Goal: Task Accomplishment & Management: Use online tool/utility

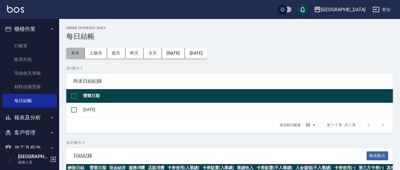
click at [74, 54] on button "本月" at bounding box center [75, 53] width 18 height 11
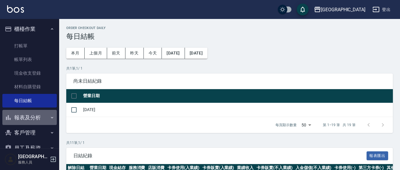
click at [29, 120] on button "報表及分析" at bounding box center [29, 117] width 54 height 15
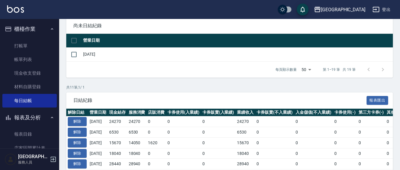
scroll to position [123, 0]
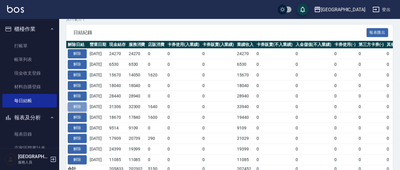
click at [77, 107] on button "解除" at bounding box center [77, 106] width 19 height 9
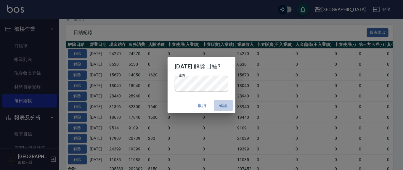
click at [231, 106] on button "確認" at bounding box center [223, 105] width 19 height 11
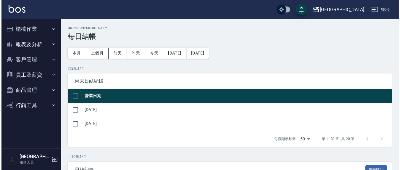
scroll to position [123, 0]
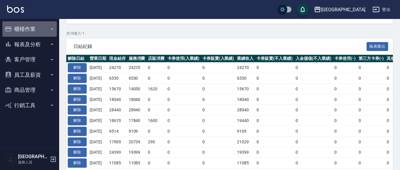
drag, startPoint x: 26, startPoint y: 32, endPoint x: 30, endPoint y: 34, distance: 5.0
click at [25, 32] on button "櫃檯作業" at bounding box center [29, 28] width 54 height 15
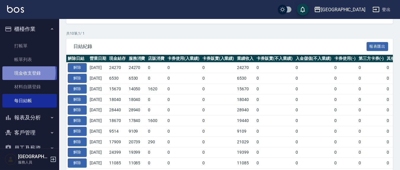
click at [28, 72] on link "現金收支登錄" at bounding box center [29, 73] width 54 height 14
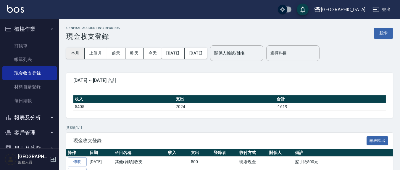
click at [80, 50] on button "本月" at bounding box center [75, 53] width 18 height 11
click at [385, 31] on button "新增" at bounding box center [383, 33] width 19 height 11
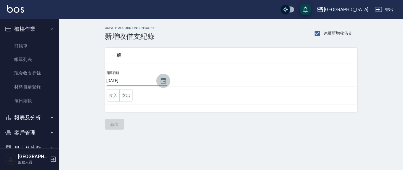
click at [162, 81] on icon "Choose date, selected date is 2025-09-12" at bounding box center [163, 81] width 5 height 6
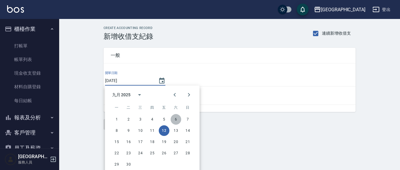
click at [175, 118] on button "6" at bounding box center [176, 119] width 11 height 11
type input "[DATE]"
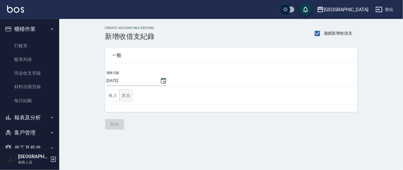
click at [127, 96] on button "支出" at bounding box center [125, 95] width 13 height 12
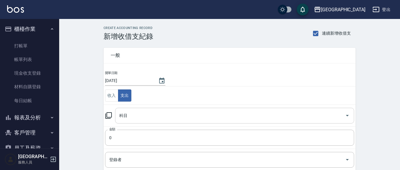
click at [131, 111] on input "科目" at bounding box center [230, 115] width 225 height 10
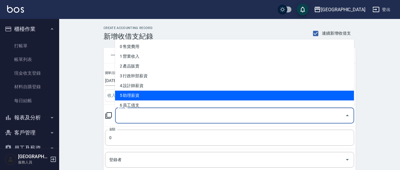
click at [138, 98] on li "5 助理薪資" at bounding box center [234, 96] width 239 height 10
type input "5 助理薪資"
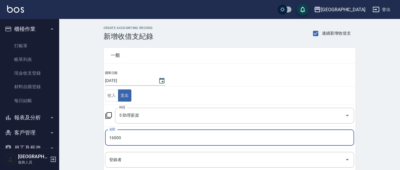
type input "16000"
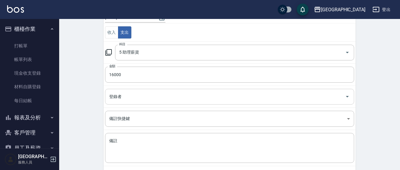
scroll to position [91, 0]
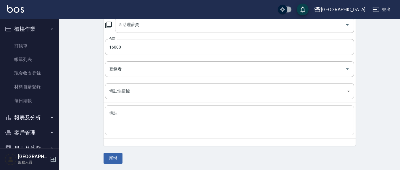
click at [123, 111] on textarea "備註" at bounding box center [229, 120] width 241 height 20
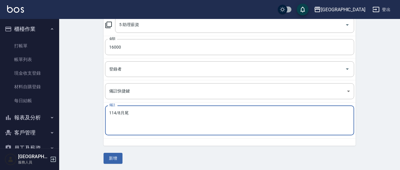
click at [134, 114] on textarea "114/8月尾" at bounding box center [229, 120] width 241 height 20
click at [155, 115] on textarea "114/8月韋羽蕎薪資玲" at bounding box center [229, 120] width 241 height 20
click at [117, 112] on textarea "114/月韋羽蕎薪資領現{原28295}" at bounding box center [229, 120] width 241 height 20
type textarea "114/8月韋羽蕎薪資領現{原28295}"
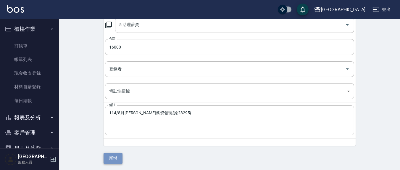
click at [114, 158] on button "新增" at bounding box center [113, 158] width 19 height 11
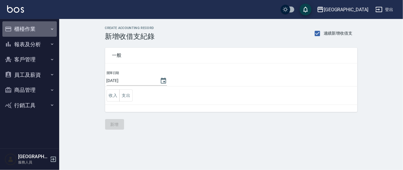
click at [25, 27] on button "櫃檯作業" at bounding box center [29, 28] width 54 height 15
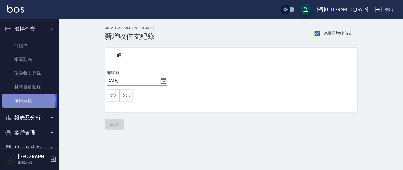
click at [27, 99] on link "每日結帳" at bounding box center [29, 101] width 54 height 14
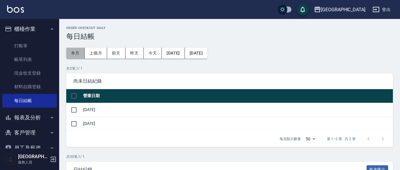
click at [72, 51] on button "本月" at bounding box center [75, 53] width 18 height 11
click at [74, 110] on input "checkbox" at bounding box center [74, 110] width 12 height 12
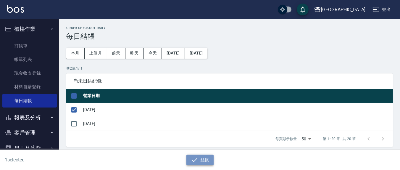
click at [196, 157] on icon "button" at bounding box center [194, 159] width 7 height 7
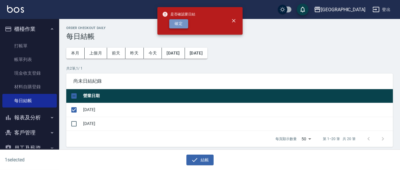
click at [178, 22] on button "確定" at bounding box center [178, 23] width 19 height 9
checkbox input "false"
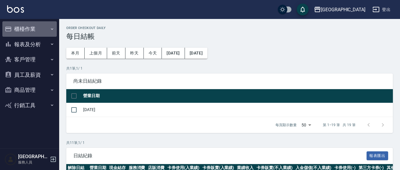
click at [20, 32] on button "櫃檯作業" at bounding box center [29, 28] width 54 height 15
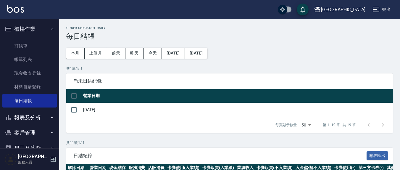
click at [35, 118] on button "報表及分析" at bounding box center [29, 117] width 54 height 15
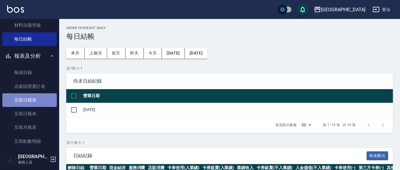
click at [36, 101] on link "店家日報表" at bounding box center [29, 100] width 54 height 14
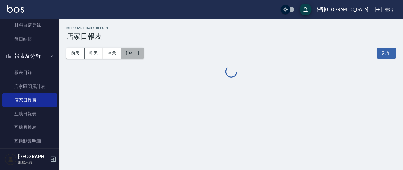
click at [144, 53] on button "[DATE]" at bounding box center [132, 53] width 22 height 11
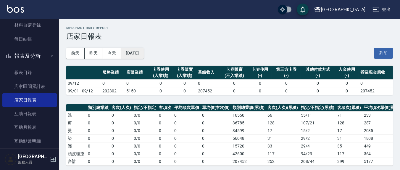
click at [144, 52] on button "[DATE]" at bounding box center [132, 53] width 22 height 11
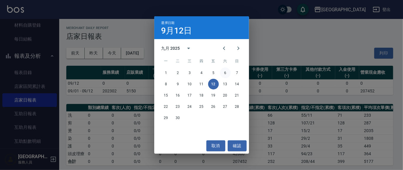
click at [227, 71] on button "6" at bounding box center [225, 72] width 11 height 11
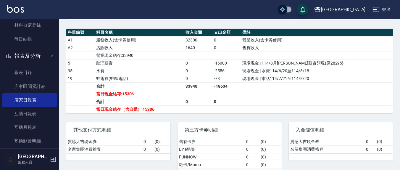
scroll to position [185, 0]
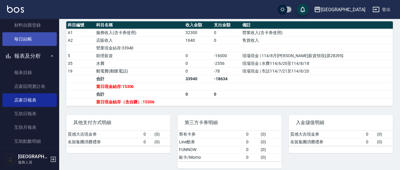
click at [33, 38] on link "每日結帳" at bounding box center [29, 39] width 54 height 14
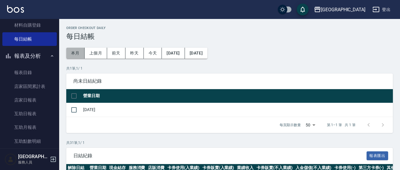
click at [77, 52] on button "本月" at bounding box center [75, 53] width 18 height 11
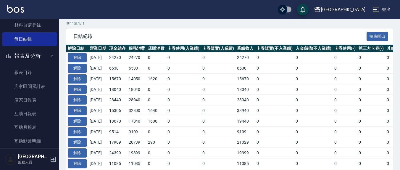
scroll to position [123, 0]
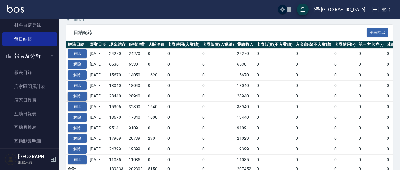
click at [78, 95] on button "解除" at bounding box center [77, 95] width 19 height 9
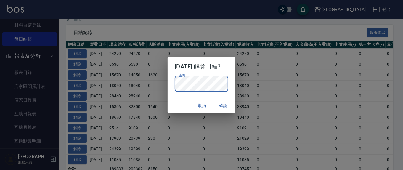
click at [311, 75] on div "2025/09/07 解除日結? 密碼 密碼 取消 確認" at bounding box center [201, 85] width 403 height 170
click at [222, 104] on button "確認" at bounding box center [223, 105] width 19 height 11
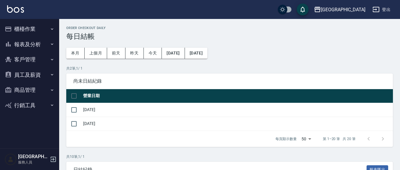
scroll to position [123, 0]
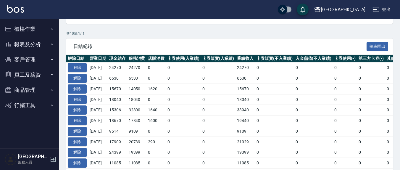
click at [35, 40] on button "報表及分析" at bounding box center [29, 44] width 54 height 15
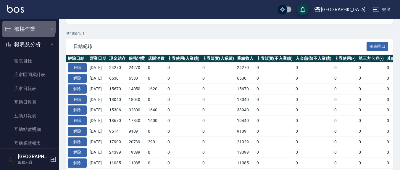
click at [27, 27] on button "櫃檯作業" at bounding box center [29, 28] width 54 height 15
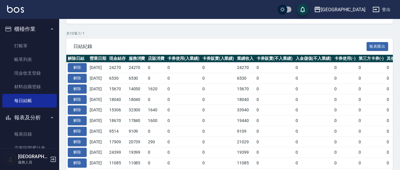
drag, startPoint x: 41, startPoint y: 69, endPoint x: 153, endPoint y: 45, distance: 114.4
click at [41, 69] on link "現金收支登錄" at bounding box center [29, 73] width 54 height 14
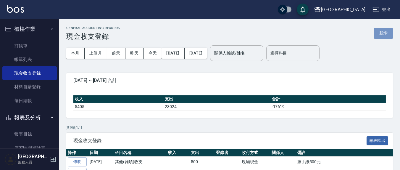
drag, startPoint x: 383, startPoint y: 34, endPoint x: 318, endPoint y: 75, distance: 76.1
click at [383, 35] on button "新增" at bounding box center [383, 33] width 19 height 11
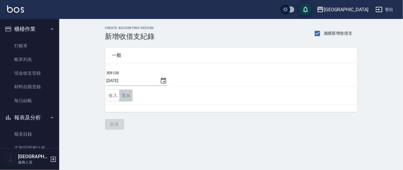
click at [126, 91] on button "支出" at bounding box center [125, 95] width 13 height 12
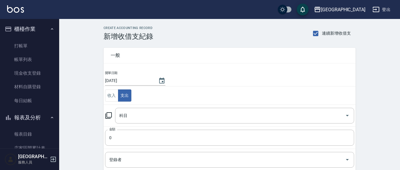
click at [111, 115] on icon at bounding box center [108, 115] width 7 height 7
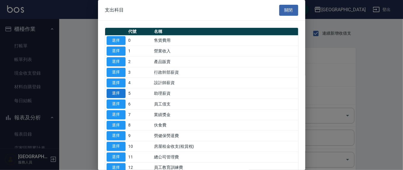
click at [116, 93] on button "選擇" at bounding box center [116, 93] width 19 height 9
type input "5 助理薪資"
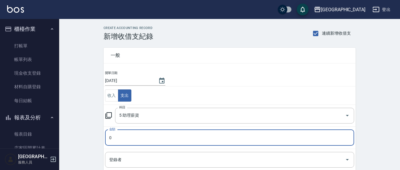
click at [120, 136] on input "0" at bounding box center [229, 138] width 249 height 16
type input "12295"
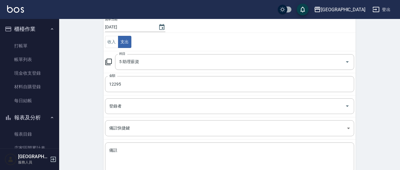
scroll to position [91, 0]
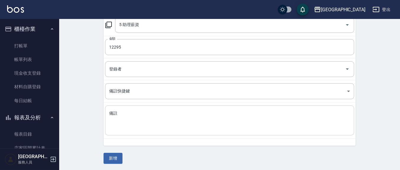
click at [123, 110] on textarea "備註" at bounding box center [229, 120] width 241 height 20
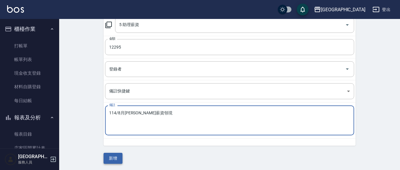
type textarea "114/8月[PERSON_NAME]薪資領現"
click at [117, 156] on button "新增" at bounding box center [113, 158] width 19 height 11
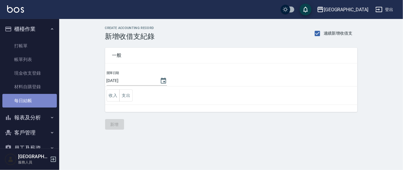
click at [33, 98] on link "每日結帳" at bounding box center [29, 101] width 54 height 14
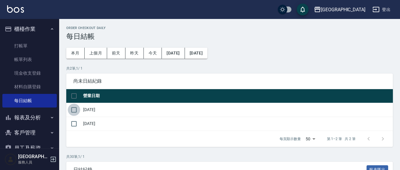
click at [73, 111] on input "checkbox" at bounding box center [74, 110] width 12 height 12
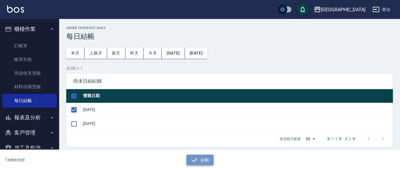
click at [205, 160] on button "結帳" at bounding box center [200, 159] width 28 height 11
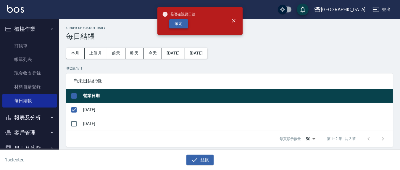
click at [177, 20] on button "確定" at bounding box center [178, 23] width 19 height 9
checkbox input "false"
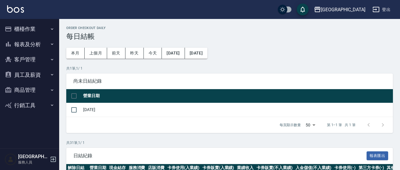
click at [27, 43] on button "報表及分析" at bounding box center [29, 44] width 54 height 15
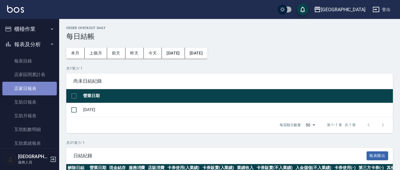
click at [30, 91] on link "店家日報表" at bounding box center [29, 89] width 54 height 14
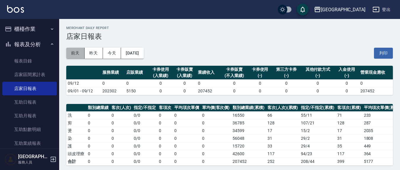
click at [73, 50] on button "前天" at bounding box center [75, 53] width 18 height 11
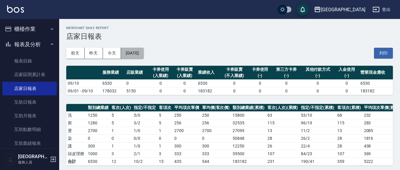
click at [144, 50] on button "[DATE]" at bounding box center [132, 53] width 22 height 11
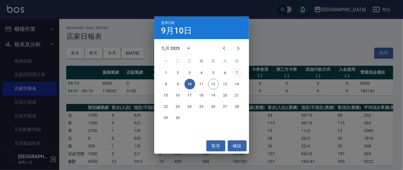
click at [236, 71] on button "7" at bounding box center [237, 72] width 11 height 11
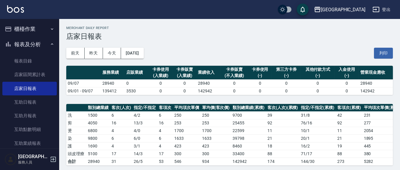
scroll to position [123, 0]
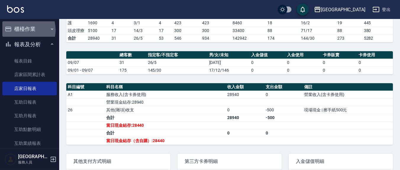
click at [20, 30] on button "櫃檯作業" at bounding box center [29, 28] width 54 height 15
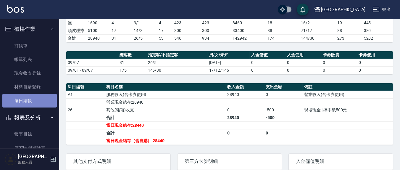
click at [34, 97] on link "每日結帳" at bounding box center [29, 101] width 54 height 14
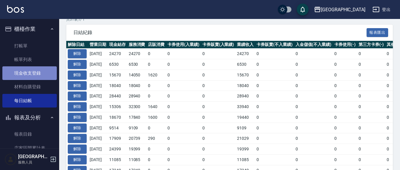
click at [38, 77] on link "現金收支登錄" at bounding box center [29, 73] width 54 height 14
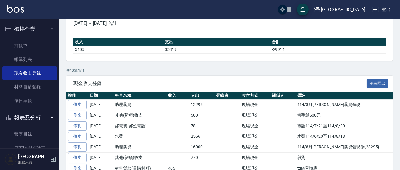
scroll to position [62, 0]
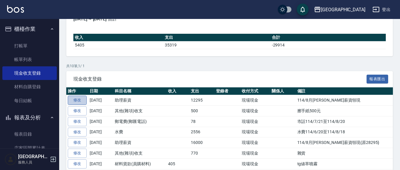
click at [72, 99] on link "修改" at bounding box center [77, 100] width 19 height 9
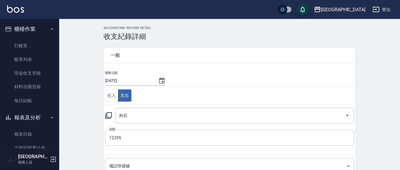
type input "5 助理薪資"
click at [159, 114] on input "5 助理薪資" at bounding box center [226, 115] width 217 height 10
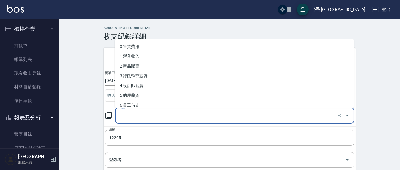
type input "5 助理薪資"
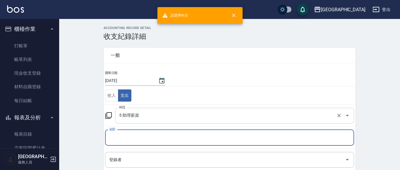
click at [158, 117] on input "5 助理薪資" at bounding box center [226, 115] width 217 height 10
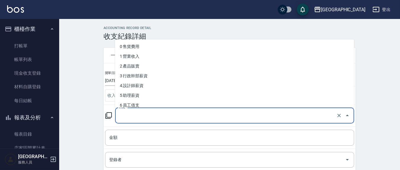
type input "5 助理薪資"
click at [164, 112] on input "5 助理薪資" at bounding box center [226, 115] width 217 height 10
type input "5 助理薪資"
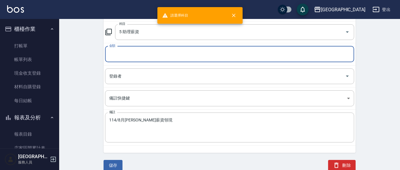
scroll to position [84, 0]
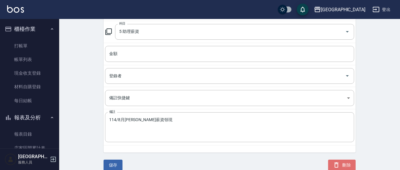
click at [341, 163] on button "刪除" at bounding box center [342, 164] width 28 height 11
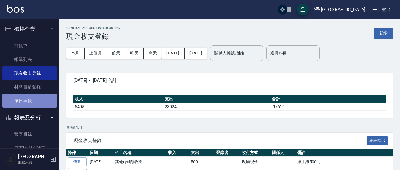
click at [38, 105] on link "每日結帳" at bounding box center [29, 101] width 54 height 14
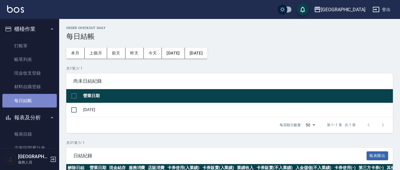
click at [38, 102] on link "每日結帳" at bounding box center [29, 101] width 54 height 14
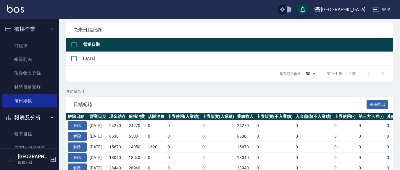
scroll to position [123, 0]
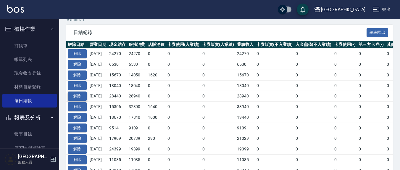
click at [79, 94] on button "解除" at bounding box center [77, 95] width 19 height 9
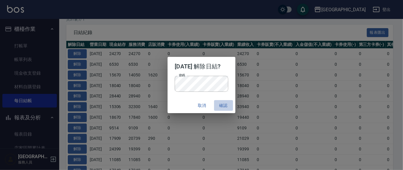
click at [227, 104] on button "確認" at bounding box center [223, 105] width 19 height 11
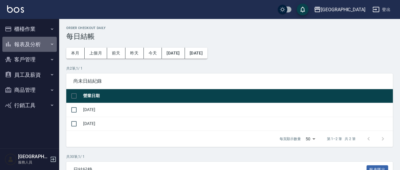
click at [37, 44] on button "報表及分析" at bounding box center [29, 44] width 54 height 15
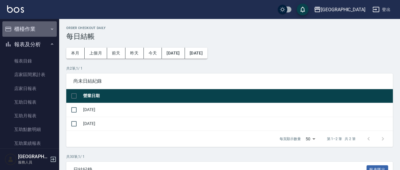
click at [31, 30] on button "櫃檯作業" at bounding box center [29, 28] width 54 height 15
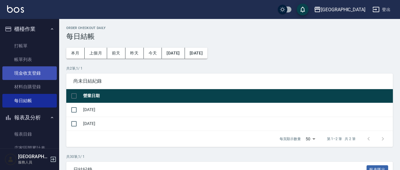
click at [32, 75] on link "現金收支登錄" at bounding box center [29, 73] width 54 height 14
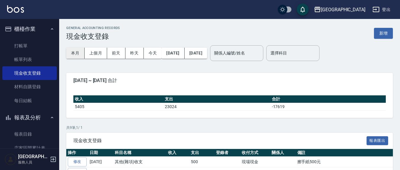
click at [78, 55] on button "本月" at bounding box center [75, 53] width 18 height 11
click at [379, 29] on button "新增" at bounding box center [383, 33] width 19 height 11
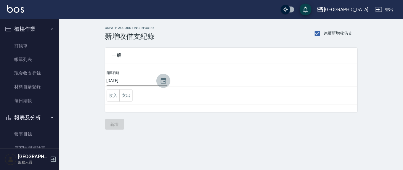
click at [166, 80] on button "Choose date, selected date is 2025-09-12" at bounding box center [163, 81] width 14 height 14
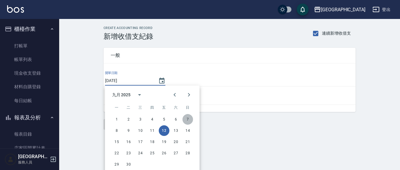
click at [187, 120] on button "7" at bounding box center [188, 119] width 11 height 11
type input "[DATE]"
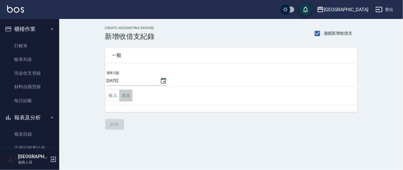
click at [121, 96] on button "支出" at bounding box center [125, 95] width 13 height 12
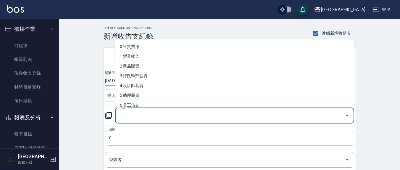
click at [136, 118] on input "科目" at bounding box center [230, 115] width 225 height 10
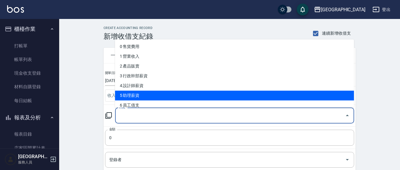
drag, startPoint x: 134, startPoint y: 96, endPoint x: 134, endPoint y: 109, distance: 13.3
click at [134, 96] on li "5 助理薪資" at bounding box center [234, 96] width 239 height 10
type input "5 助理薪資"
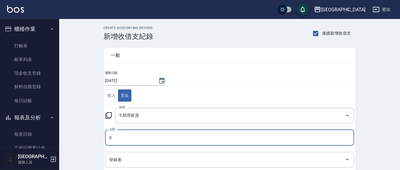
click at [120, 133] on input "0" at bounding box center [229, 138] width 249 height 16
click at [116, 138] on input "0" at bounding box center [229, 138] width 249 height 16
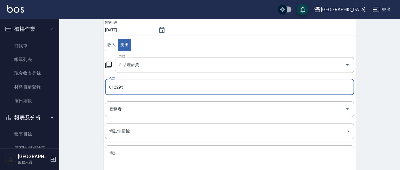
scroll to position [62, 0]
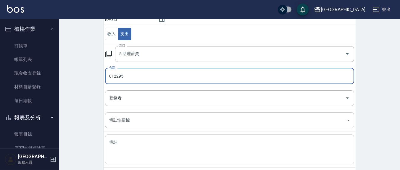
type input "012295"
click at [124, 142] on textarea "備註" at bounding box center [229, 149] width 241 height 20
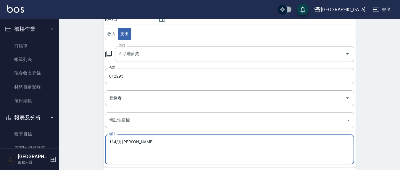
click at [177, 139] on textarea "114/月韋羽巧巧" at bounding box center [229, 149] width 241 height 20
click at [117, 141] on textarea "114/月韋羽" at bounding box center [229, 149] width 241 height 20
click at [135, 140] on textarea "114/8月韋羽" at bounding box center [229, 149] width 241 height 20
click at [168, 150] on textarea "114/8月韋羽蕎薪資玲" at bounding box center [229, 149] width 241 height 20
click at [129, 141] on textarea "114/8月韋蕎薪資領現{28295}" at bounding box center [229, 149] width 241 height 20
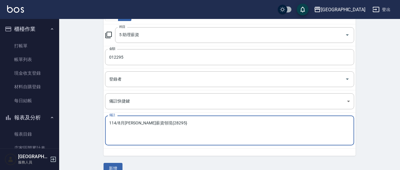
scroll to position [91, 0]
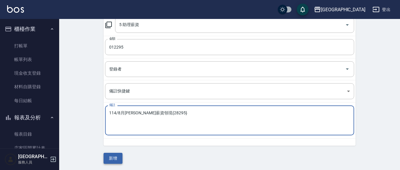
type textarea "114/8月韋羽蕎薪資領現{28295}"
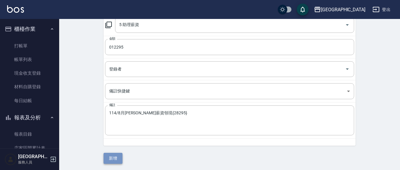
click at [113, 159] on button "新增" at bounding box center [113, 158] width 19 height 11
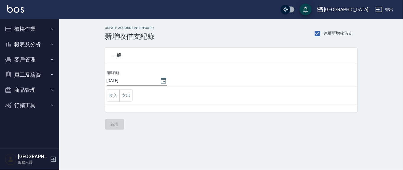
click at [22, 44] on button "報表及分析" at bounding box center [29, 44] width 54 height 15
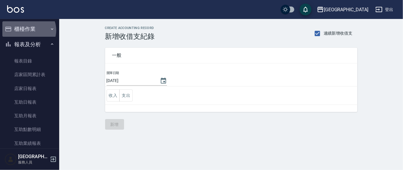
click at [28, 30] on button "櫃檯作業" at bounding box center [29, 28] width 54 height 15
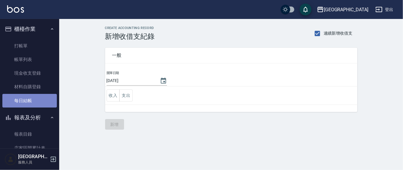
click at [30, 101] on link "每日結帳" at bounding box center [29, 101] width 54 height 14
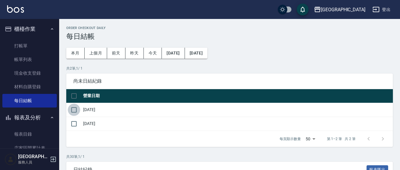
click at [72, 111] on input "checkbox" at bounding box center [74, 110] width 12 height 12
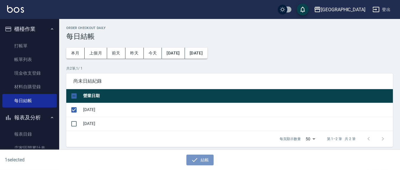
drag, startPoint x: 203, startPoint y: 158, endPoint x: 193, endPoint y: 154, distance: 10.9
click at [203, 158] on button "結帳" at bounding box center [200, 159] width 28 height 11
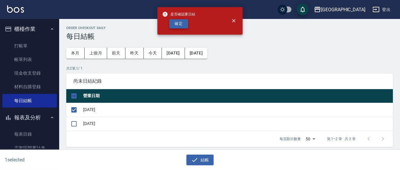
click at [185, 22] on button "確定" at bounding box center [178, 23] width 19 height 9
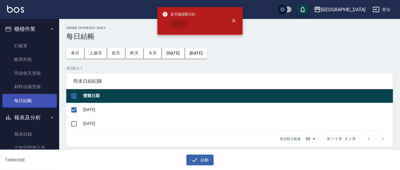
checkbox input "false"
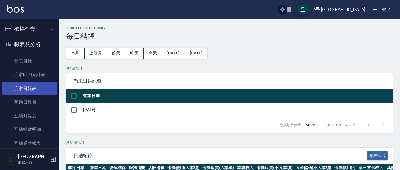
click at [31, 86] on link "店家日報表" at bounding box center [29, 89] width 54 height 14
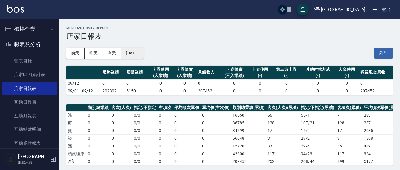
click at [144, 51] on button "[DATE]" at bounding box center [132, 53] width 22 height 11
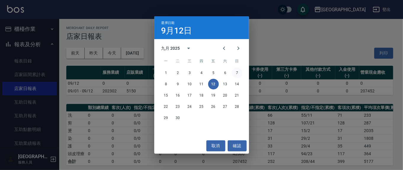
click at [234, 71] on button "7" at bounding box center [237, 72] width 11 height 11
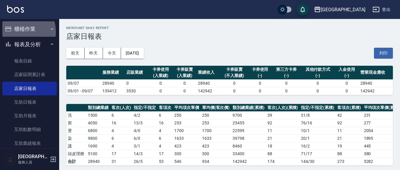
click at [20, 32] on button "櫃檯作業" at bounding box center [29, 28] width 54 height 15
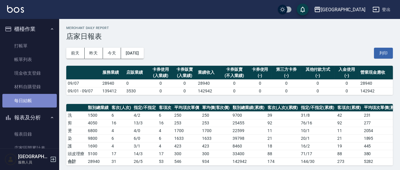
click at [41, 97] on link "每日結帳" at bounding box center [29, 101] width 54 height 14
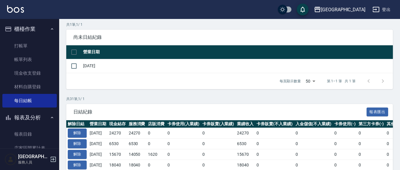
scroll to position [62, 0]
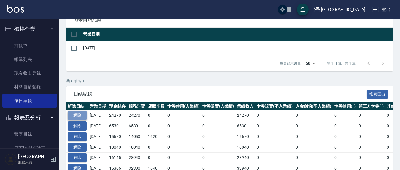
click at [80, 116] on button "解除" at bounding box center [77, 115] width 19 height 9
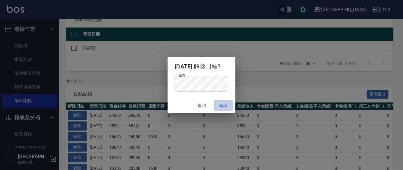
click at [225, 104] on button "確認" at bounding box center [223, 105] width 19 height 11
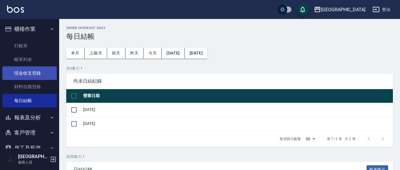
click at [38, 71] on link "現金收支登錄" at bounding box center [29, 73] width 54 height 14
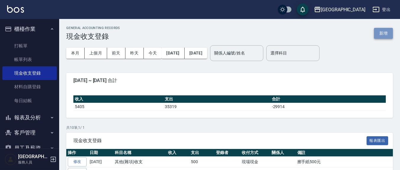
click at [380, 33] on button "新增" at bounding box center [383, 33] width 19 height 11
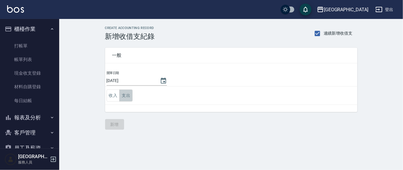
click at [125, 99] on button "支出" at bounding box center [125, 95] width 13 height 12
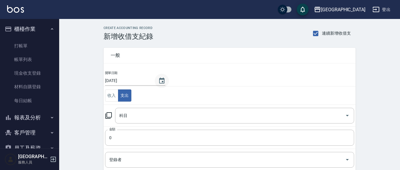
click at [159, 83] on icon "Choose date, selected date is 2025-09-12" at bounding box center [161, 81] width 5 height 6
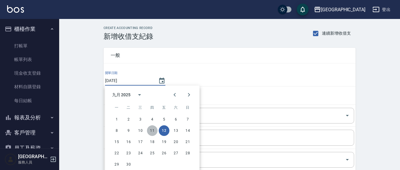
click at [151, 131] on button "11" at bounding box center [152, 130] width 11 height 11
type input "[DATE]"
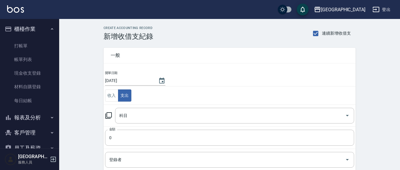
click at [110, 117] on icon at bounding box center [108, 115] width 7 height 7
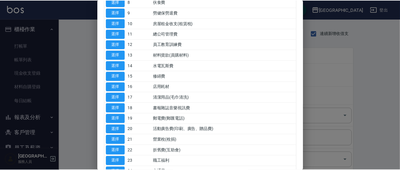
scroll to position [185, 0]
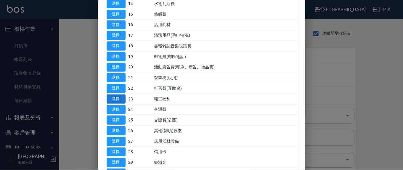
click at [113, 97] on button "選擇" at bounding box center [116, 98] width 19 height 9
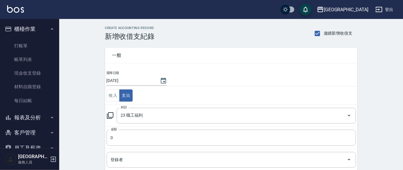
type input "23 職工福利"
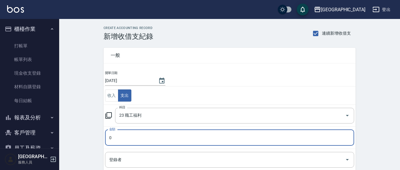
click at [117, 137] on input "0" at bounding box center [229, 138] width 249 height 16
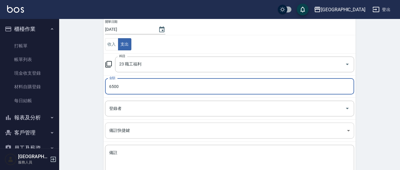
scroll to position [62, 0]
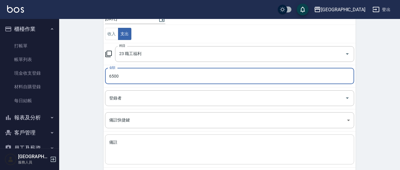
type input "6500"
click at [122, 143] on textarea "備註" at bounding box center [229, 149] width 241 height 20
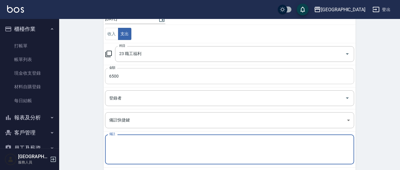
click at [123, 75] on input "6500" at bounding box center [229, 76] width 249 height 16
click at [120, 144] on textarea "備註" at bounding box center [229, 149] width 241 height 20
click at [229, 147] on textarea "mo 佩怡上課津貼 亞齊齊" at bounding box center [229, 149] width 241 height 20
click at [163, 142] on textarea "mo 佩怡上課津貼 雅起" at bounding box center [229, 149] width 241 height 20
click at [141, 141] on textarea "mo 佩怡上課津貼 雅淇 萱萱網路廣告津貼" at bounding box center [229, 149] width 241 height 20
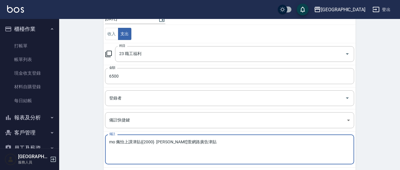
click at [165, 139] on textarea "mo 佩怡上課津貼{{2000} 雅淇 萱萱網路廣告津貼" at bounding box center [229, 149] width 241 height 20
click at [186, 140] on textarea "mo 佩怡上課津貼{{2000} 雅淇 {3000}萱萱網路廣告津貼" at bounding box center [229, 149] width 241 height 20
click at [154, 141] on textarea "mo 佩怡上課津貼{{2000} 雅淇 {3000}萱萱{1500}網路廣告津貼" at bounding box center [229, 149] width 241 height 20
click at [156, 141] on textarea "mo 佩怡上課津貼{{2000} 雅淇 {3000}萱萱{1500}網路廣告津貼" at bounding box center [229, 149] width 241 height 20
click at [156, 139] on textarea "mo 佩怡上課津貼{{2000} 雅淇 {3000}萱萱{1500}網路廣告津" at bounding box center [229, 149] width 241 height 20
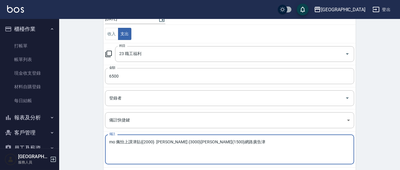
click at [115, 141] on textarea "mo 佩怡上課津貼{{2000} 雅淇 {3000}萱萱{1500}網路廣告津" at bounding box center [229, 149] width 241 height 20
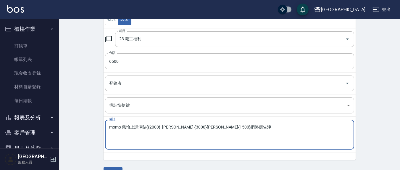
scroll to position [91, 0]
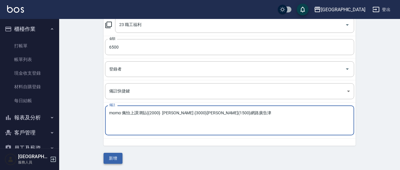
type textarea "momo 佩怡上課津貼{{2000} [PERSON_NAME] {3000}[PERSON_NAME]{1500}網路廣告津"
click at [110, 159] on button "新增" at bounding box center [113, 158] width 19 height 11
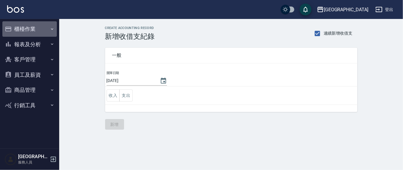
click at [23, 29] on button "櫃檯作業" at bounding box center [29, 28] width 54 height 15
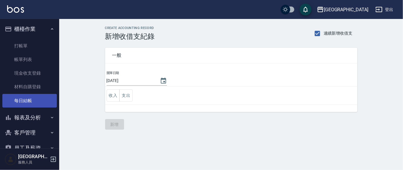
click at [22, 100] on link "每日結帳" at bounding box center [29, 101] width 54 height 14
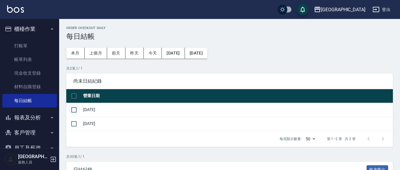
click at [73, 109] on input "checkbox" at bounding box center [74, 110] width 12 height 12
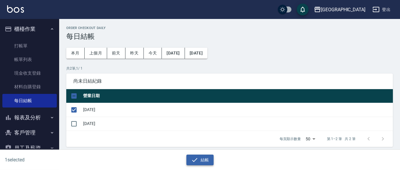
click at [205, 157] on button "結帳" at bounding box center [200, 159] width 28 height 11
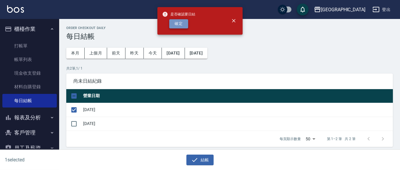
click at [179, 27] on button "確定" at bounding box center [178, 23] width 19 height 9
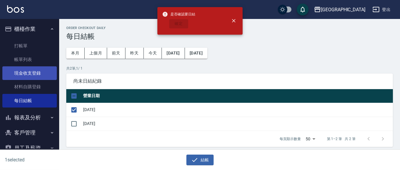
checkbox input "false"
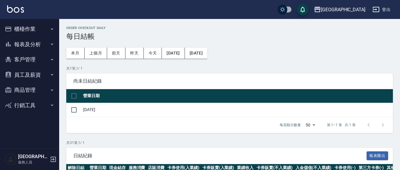
click at [21, 27] on button "櫃檯作業" at bounding box center [29, 28] width 54 height 15
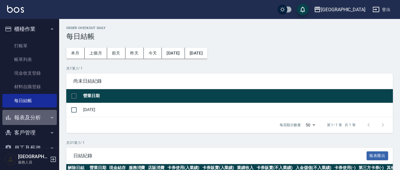
click at [33, 113] on button "報表及分析" at bounding box center [29, 117] width 54 height 15
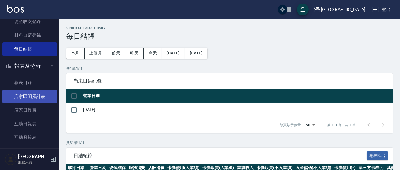
scroll to position [62, 0]
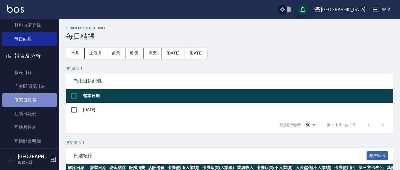
click at [35, 101] on link "店家日報表" at bounding box center [29, 100] width 54 height 14
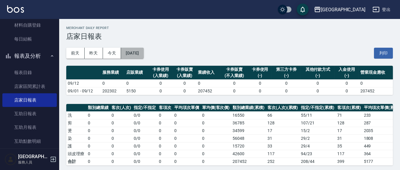
click at [144, 51] on button "[DATE]" at bounding box center [132, 53] width 22 height 11
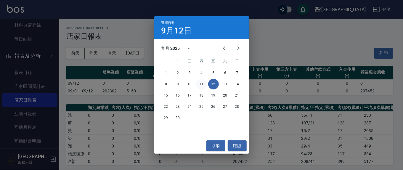
click at [203, 83] on button "11" at bounding box center [201, 84] width 11 height 11
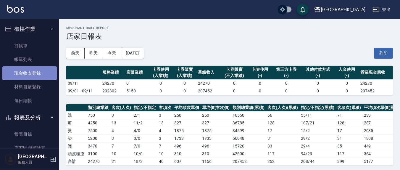
click at [38, 72] on link "現金收支登錄" at bounding box center [29, 73] width 54 height 14
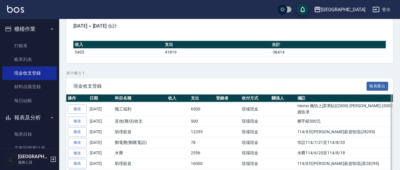
scroll to position [62, 0]
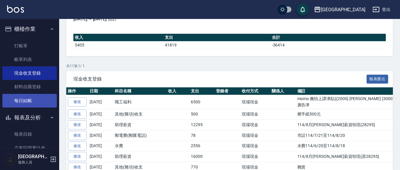
click at [28, 101] on link "每日結帳" at bounding box center [29, 101] width 54 height 14
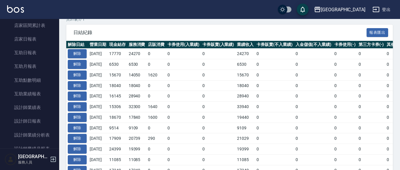
scroll to position [123, 0]
click at [42, 25] on link "店家區間累計表" at bounding box center [29, 25] width 54 height 14
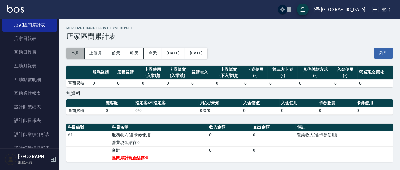
click at [80, 54] on button "本月" at bounding box center [75, 53] width 18 height 11
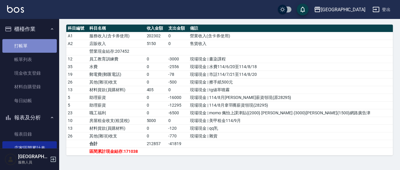
click at [29, 44] on link "打帳單" at bounding box center [29, 46] width 54 height 14
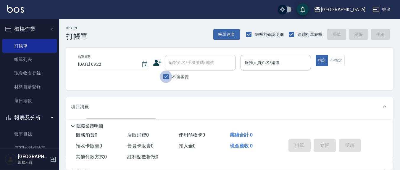
click at [167, 75] on input "不留客資" at bounding box center [166, 76] width 12 height 12
checkbox input "false"
click at [181, 64] on div "顧客姓名/手機號碼/編號 顧客姓名/手機號碼/編號" at bounding box center [200, 63] width 71 height 16
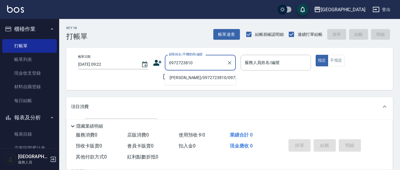
click at [185, 80] on li "[PERSON_NAME]/0972723810/0972723810" at bounding box center [200, 78] width 71 height 10
type input "[PERSON_NAME]/0972723810/0972723810"
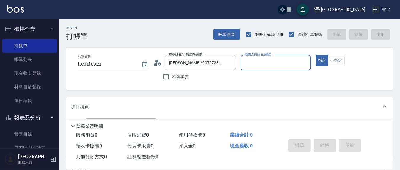
click at [156, 62] on circle at bounding box center [156, 61] width 3 height 3
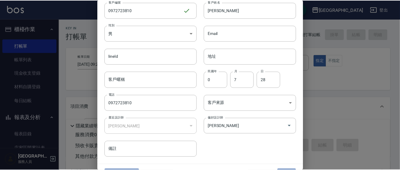
scroll to position [35, 0]
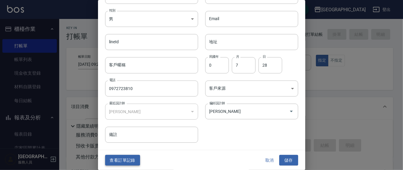
click at [117, 161] on button "查看訂單記錄" at bounding box center [122, 160] width 35 height 11
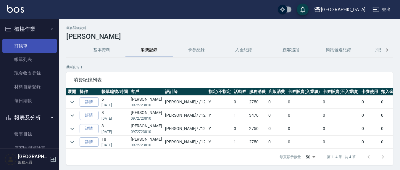
click at [30, 43] on link "打帳單" at bounding box center [29, 46] width 54 height 14
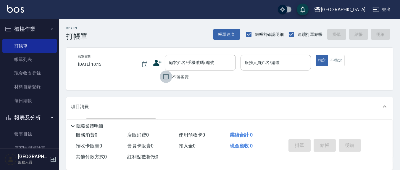
click at [165, 74] on input "不留客資" at bounding box center [166, 76] width 12 height 12
checkbox input "true"
